Goal: Navigation & Orientation: Find specific page/section

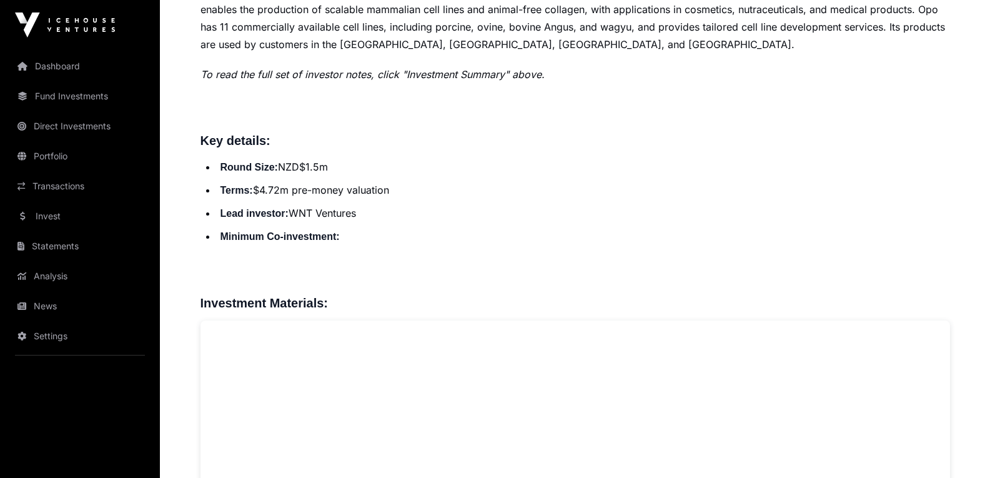
scroll to position [937, 0]
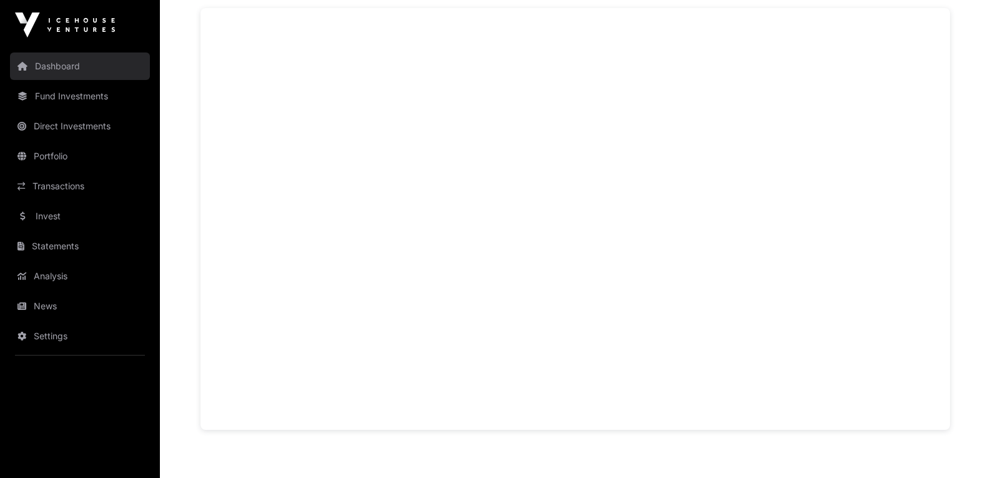
click at [30, 77] on link "Dashboard" at bounding box center [80, 65] width 140 height 27
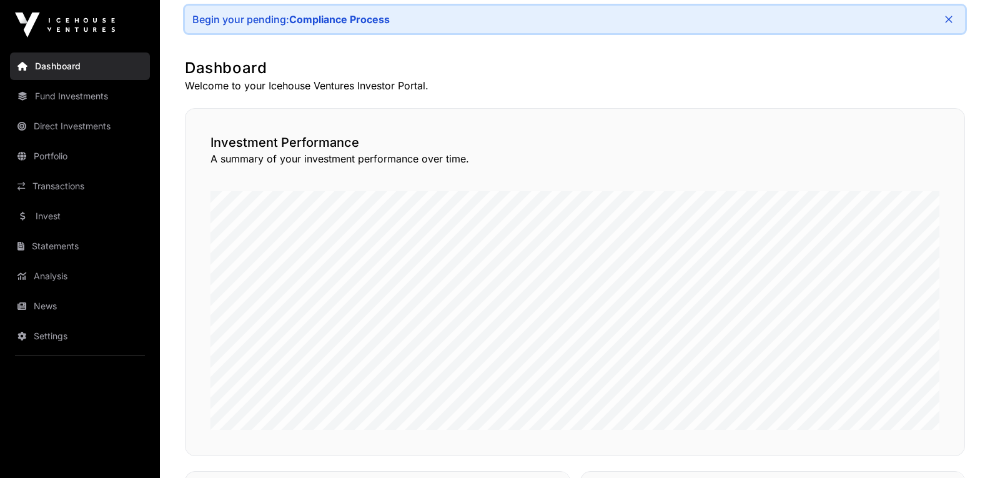
scroll to position [312, 0]
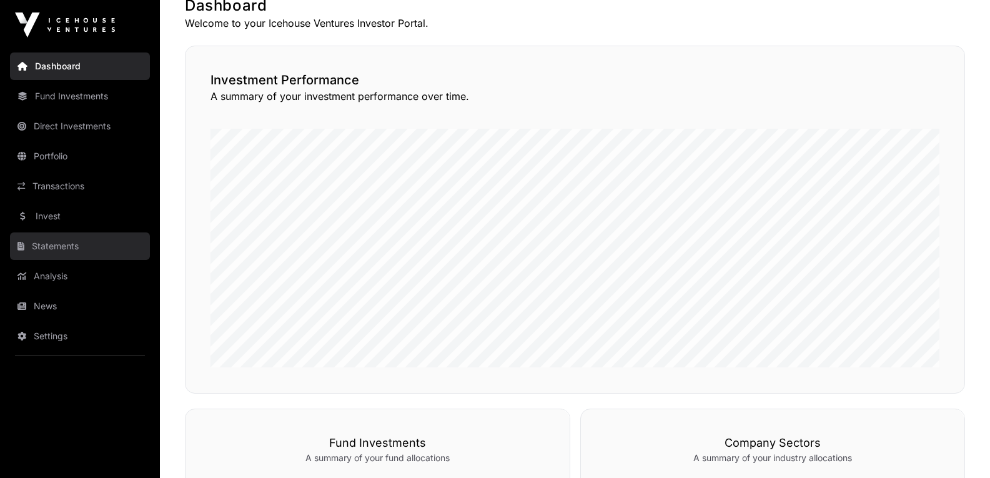
click at [44, 248] on link "Statements" at bounding box center [80, 245] width 140 height 27
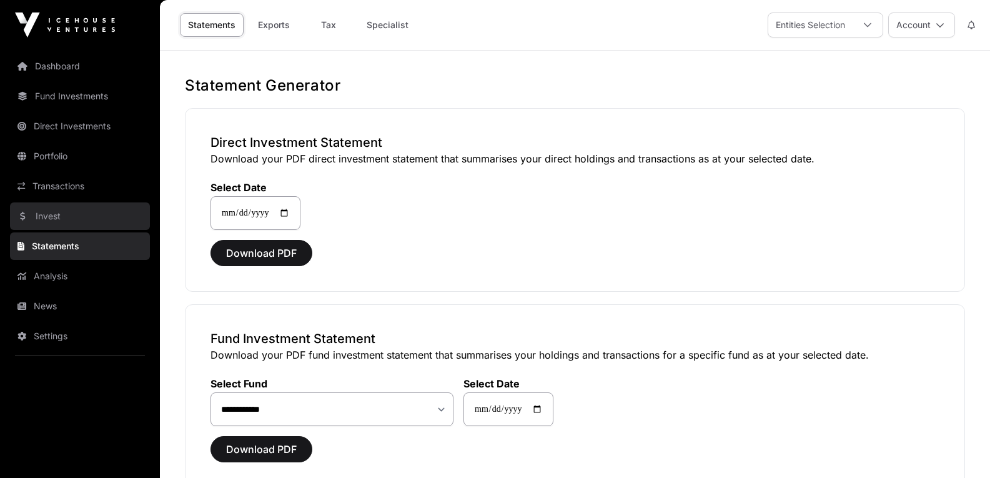
click at [61, 227] on link "Invest" at bounding box center [80, 215] width 140 height 27
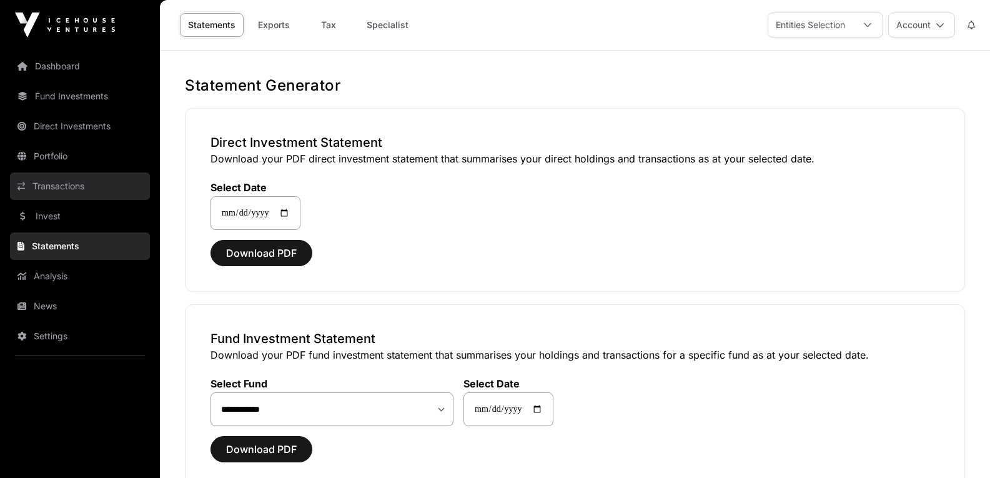
click at [33, 174] on link "Transactions" at bounding box center [80, 185] width 140 height 27
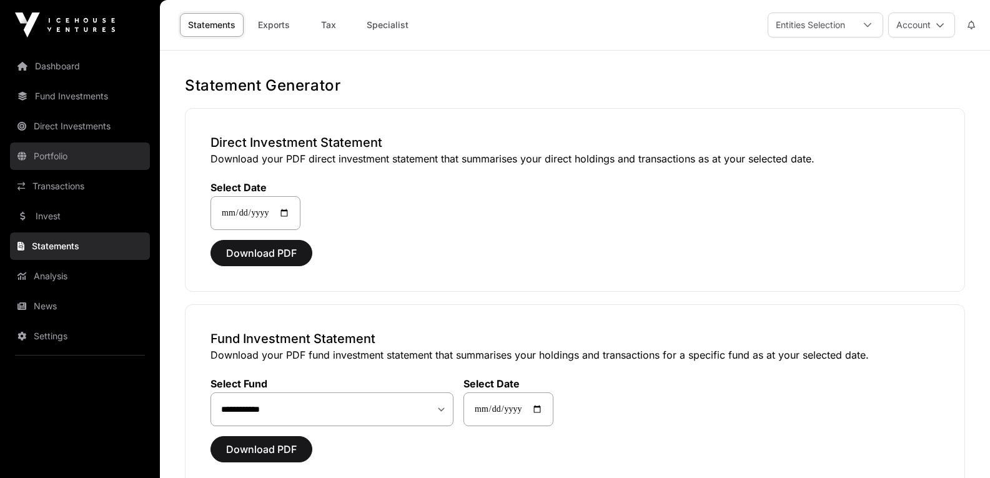
click at [41, 158] on link "Portfolio" at bounding box center [80, 155] width 140 height 27
